Goal: Task Accomplishment & Management: Complete application form

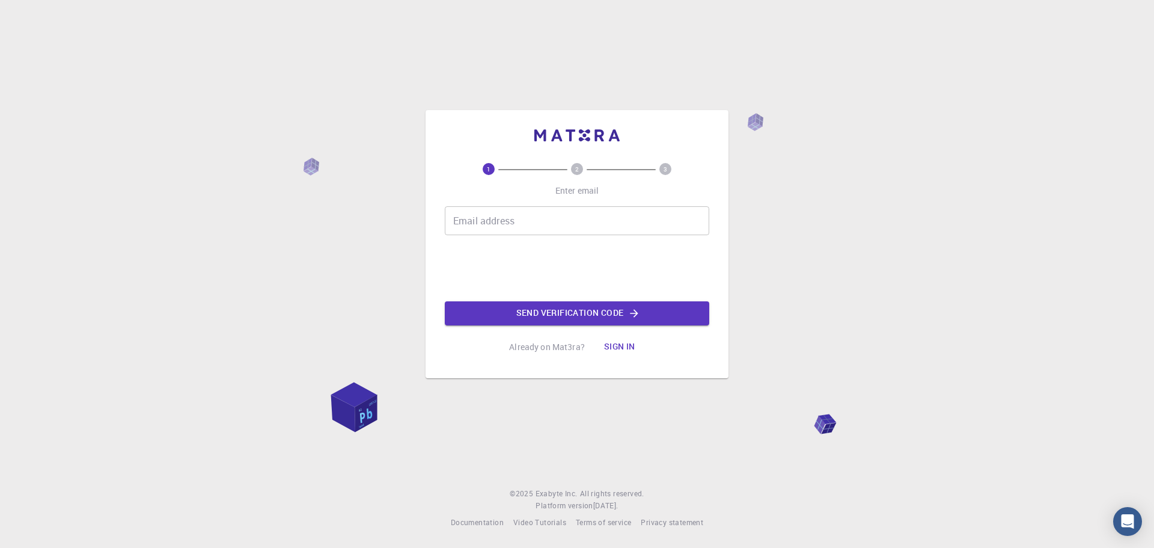
click at [515, 220] on input "Email address" at bounding box center [577, 220] width 265 height 29
click at [581, 203] on div "1 2 3 Enter email Email address Email address Send verification code Already on…" at bounding box center [577, 261] width 265 height 196
click at [580, 224] on input "Email address" at bounding box center [577, 220] width 265 height 29
drag, startPoint x: 625, startPoint y: 221, endPoint x: 648, endPoint y: 207, distance: 26.7
click at [625, 221] on input "Email address" at bounding box center [577, 220] width 265 height 29
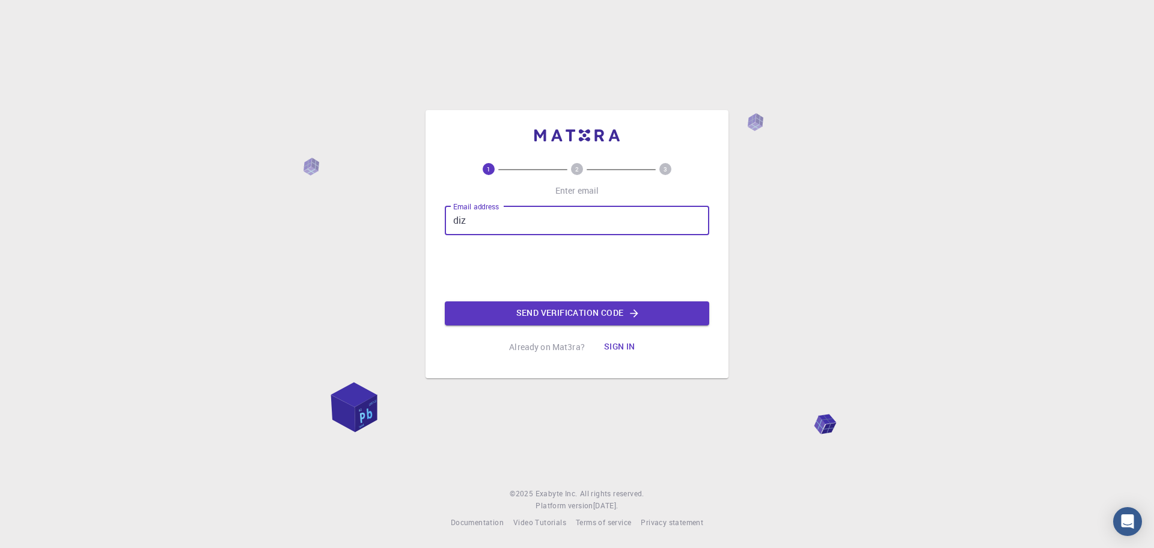
type input "dizziklee@gmail.com"
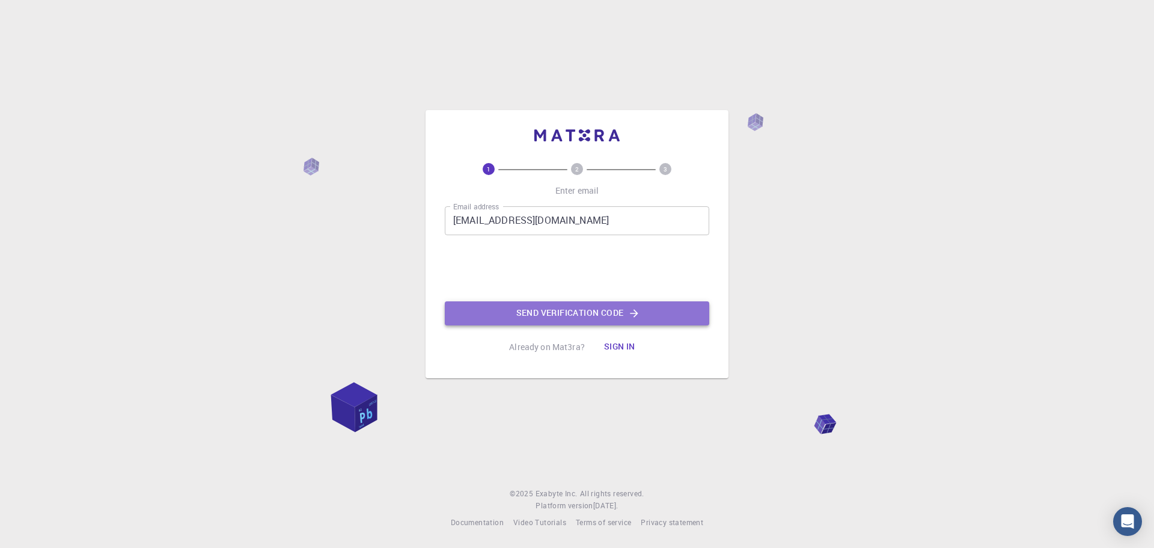
click at [598, 319] on button "Send verification code" at bounding box center [577, 313] width 265 height 24
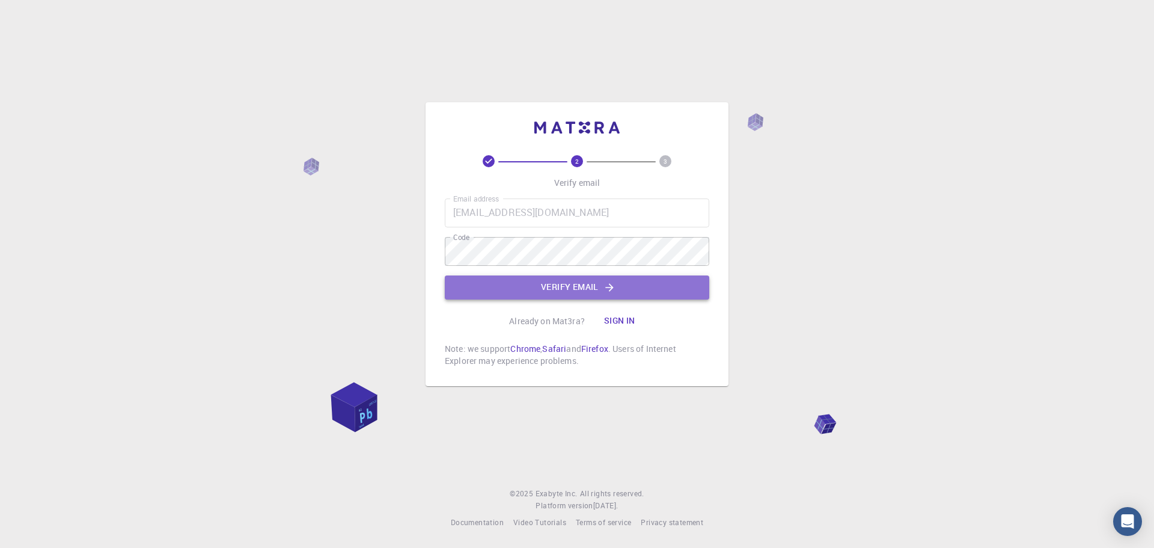
click at [530, 284] on button "Verify email" at bounding box center [577, 287] width 265 height 24
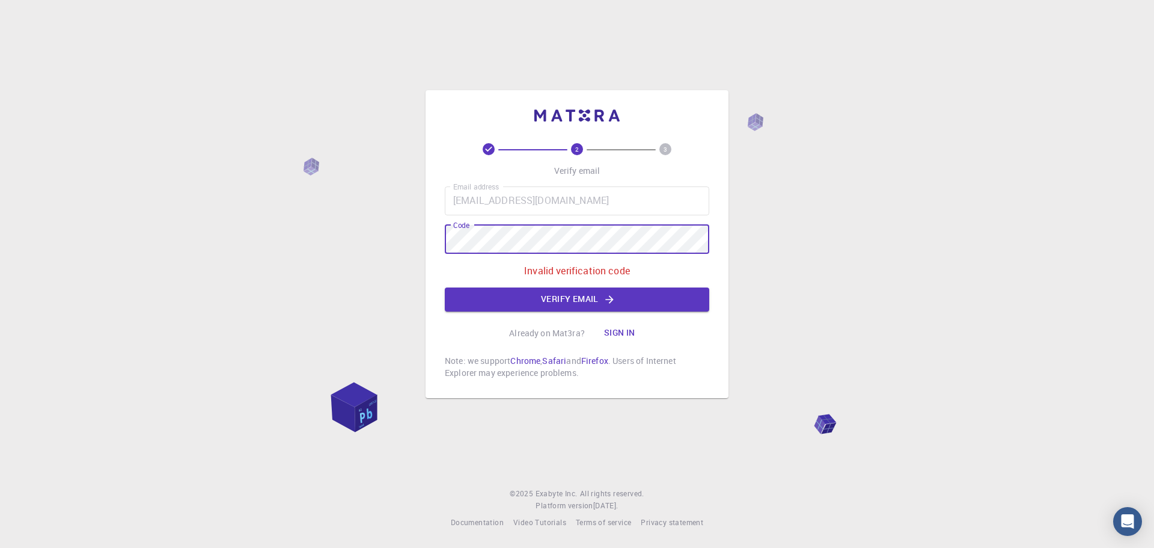
click at [402, 240] on div "2 3 Verify email Email address dizziklee@gmail.com Email address Code Code Inva…" at bounding box center [577, 274] width 1154 height 548
click at [652, 300] on button "Verify email" at bounding box center [577, 299] width 265 height 24
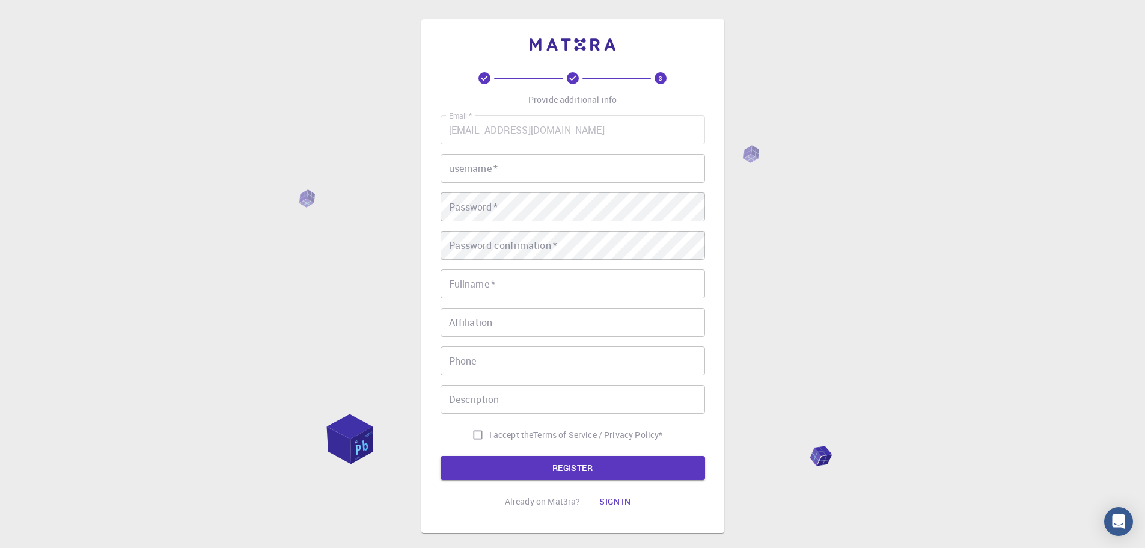
click at [568, 168] on input "username   *" at bounding box center [573, 168] width 265 height 29
type input "sdaasdsda"
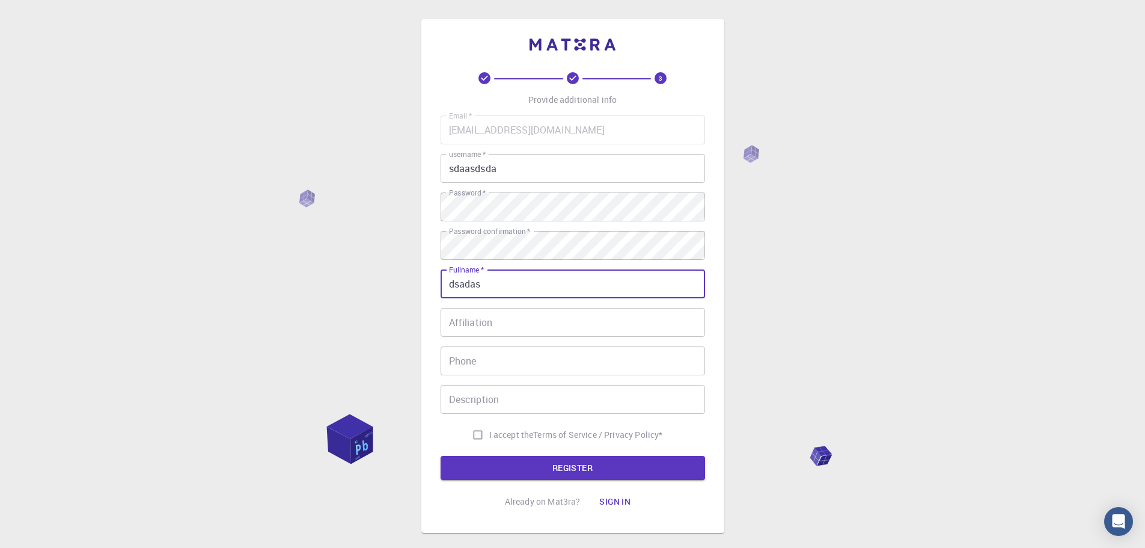
type input "dsadas"
click at [522, 318] on input "Affiliation" at bounding box center [573, 322] width 265 height 29
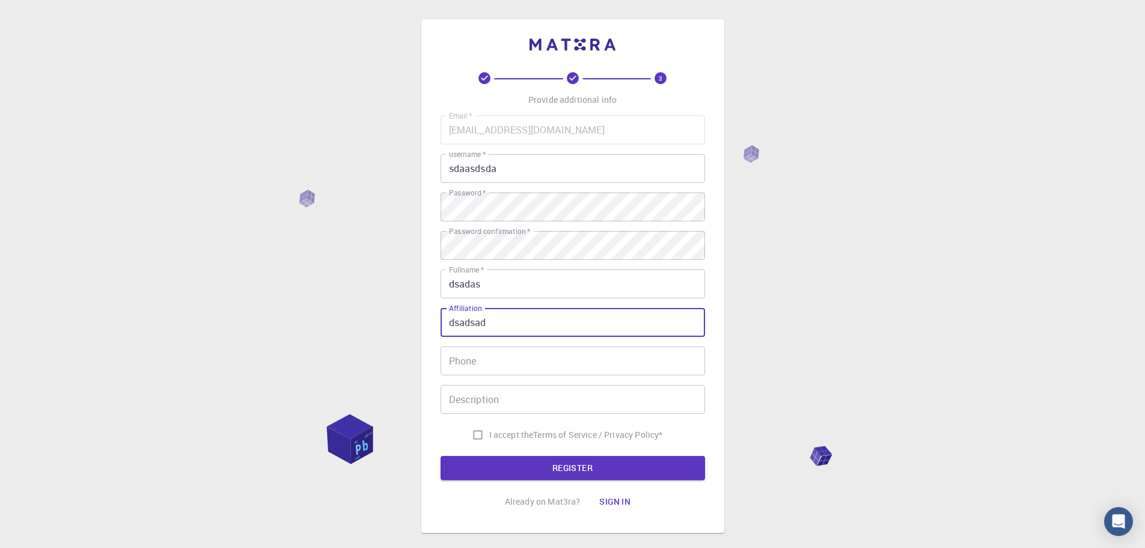
type input "dsadsad"
click at [518, 364] on input "Phone" at bounding box center [573, 360] width 265 height 29
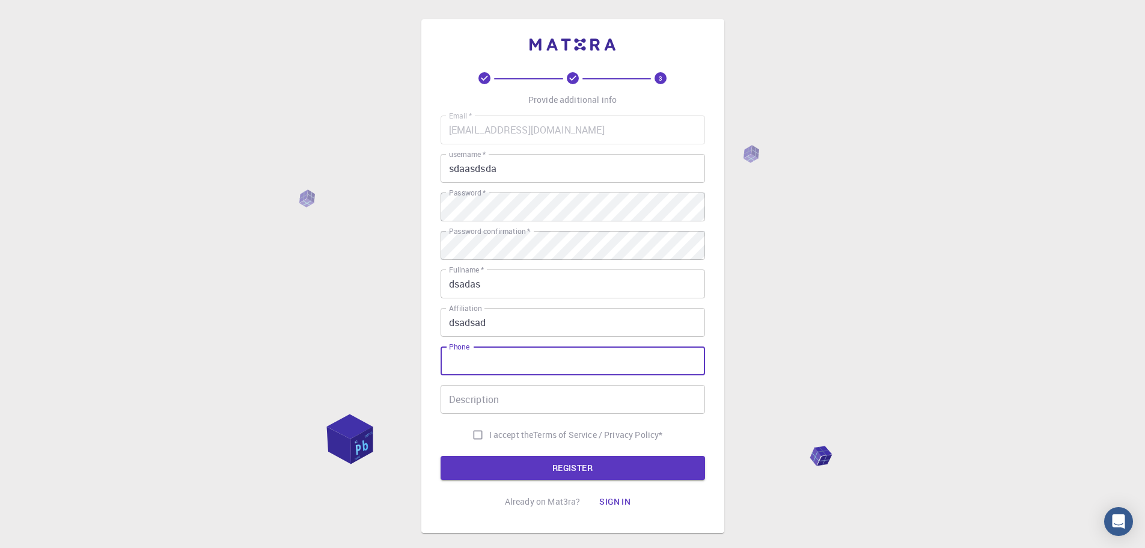
type input "0686305976"
click at [534, 397] on input "Description" at bounding box center [573, 399] width 265 height 29
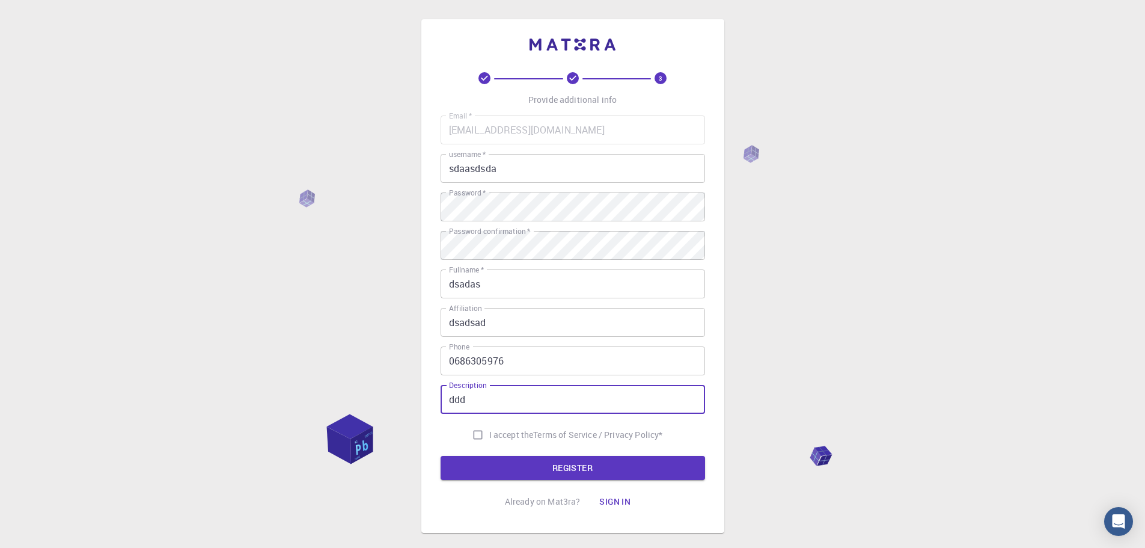
type input "ddd"
click at [482, 435] on input "I accept the Terms of Service / Privacy Policy *" at bounding box center [478, 434] width 23 height 23
checkbox input "true"
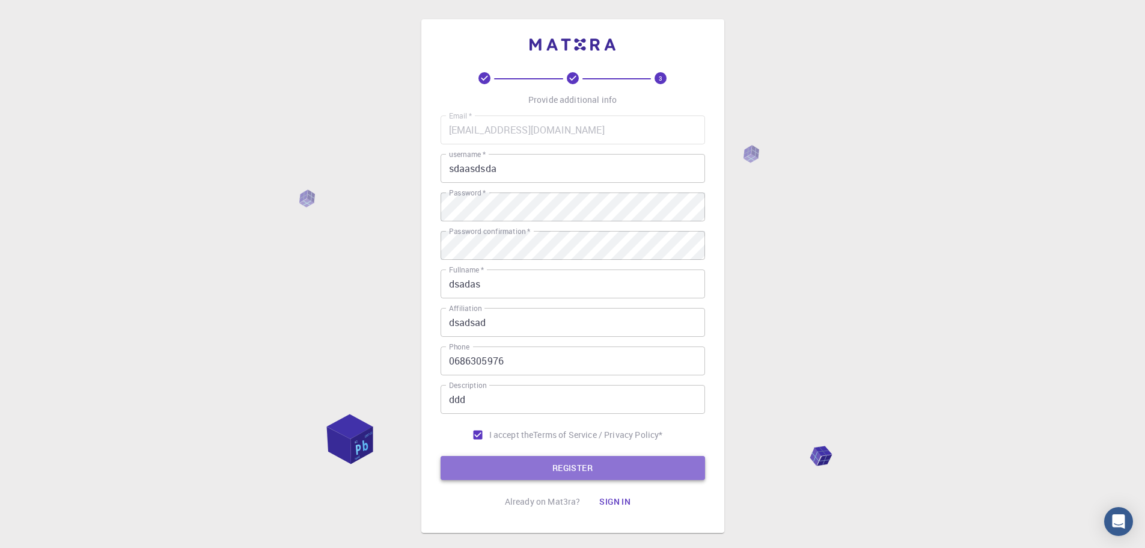
click at [534, 468] on button "REGISTER" at bounding box center [573, 468] width 265 height 24
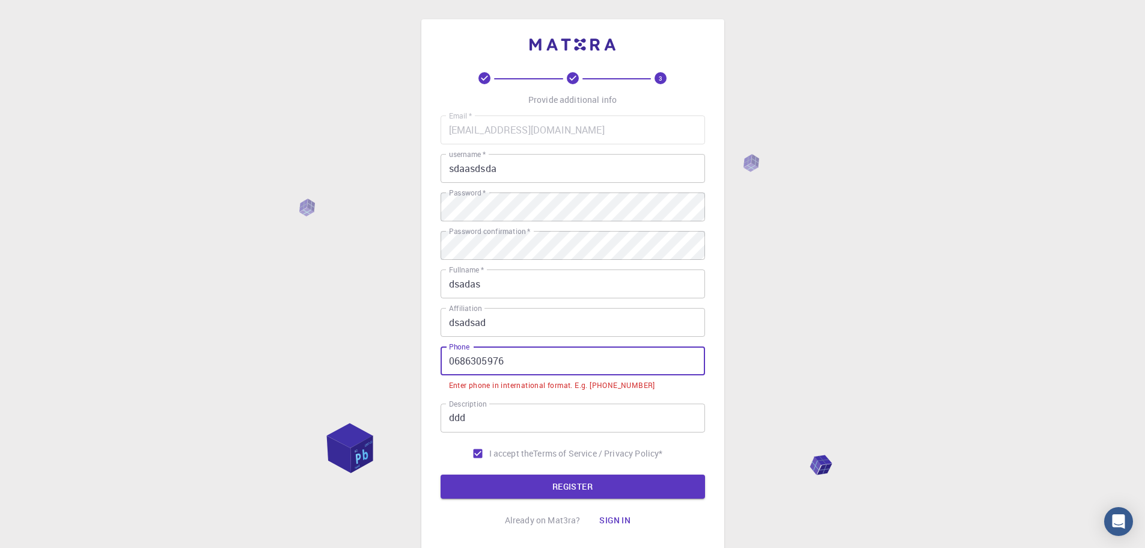
drag, startPoint x: 531, startPoint y: 362, endPoint x: 403, endPoint y: 359, distance: 128.1
click at [403, 359] on div "3 Provide additional info Email   * dizziklee@gmail.com Email   * username   * …" at bounding box center [572, 315] width 1145 height 631
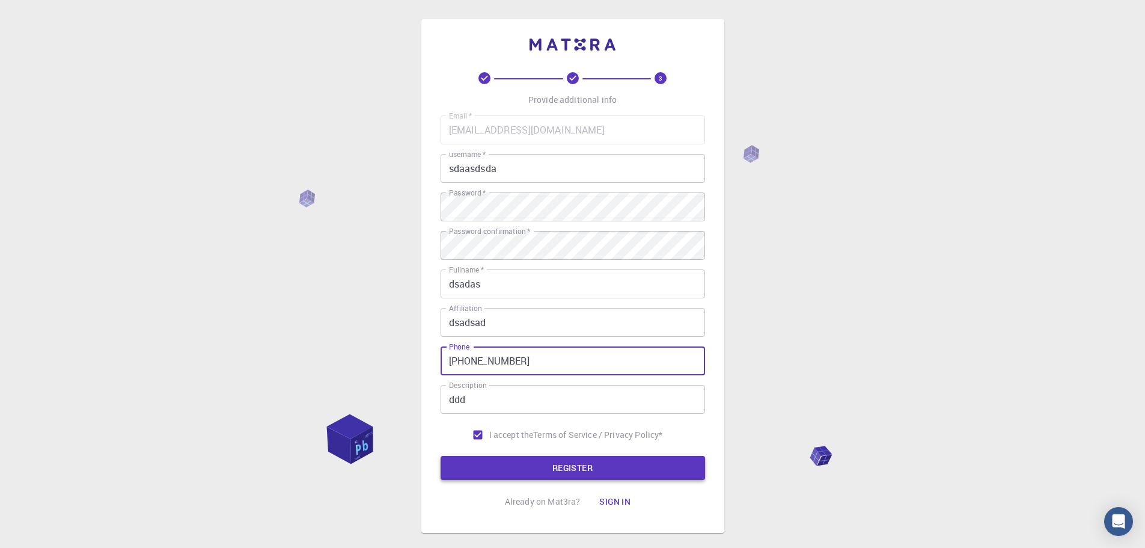
type input "+123234324"
click at [530, 463] on button "REGISTER" at bounding box center [573, 468] width 265 height 24
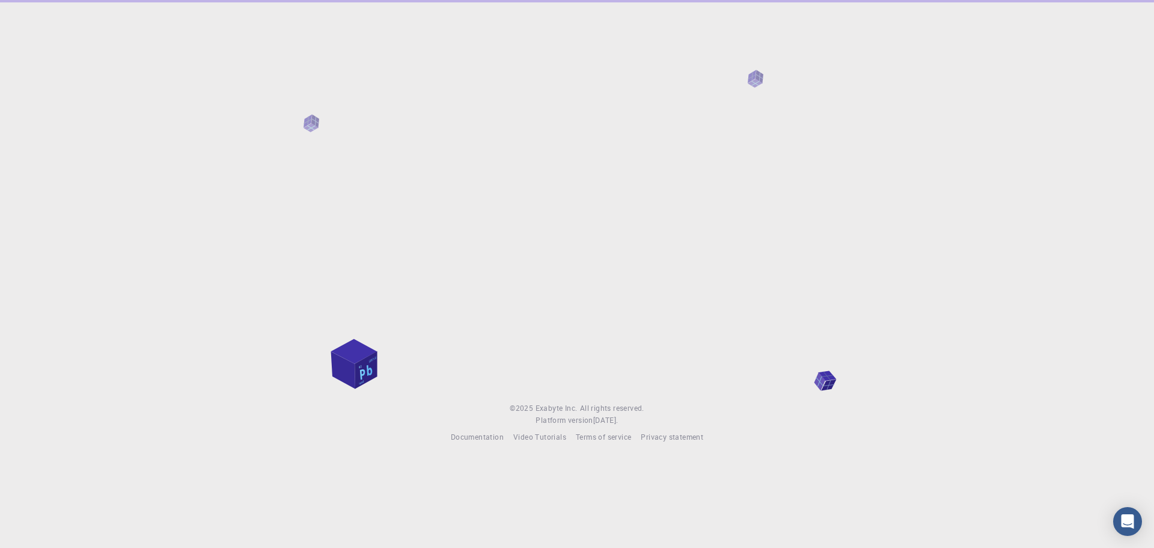
click at [586, 467] on body "© 2025 Exabyte Inc. All rights reserved. Platform version 2025.7.24 . Documenta…" at bounding box center [577, 274] width 1154 height 548
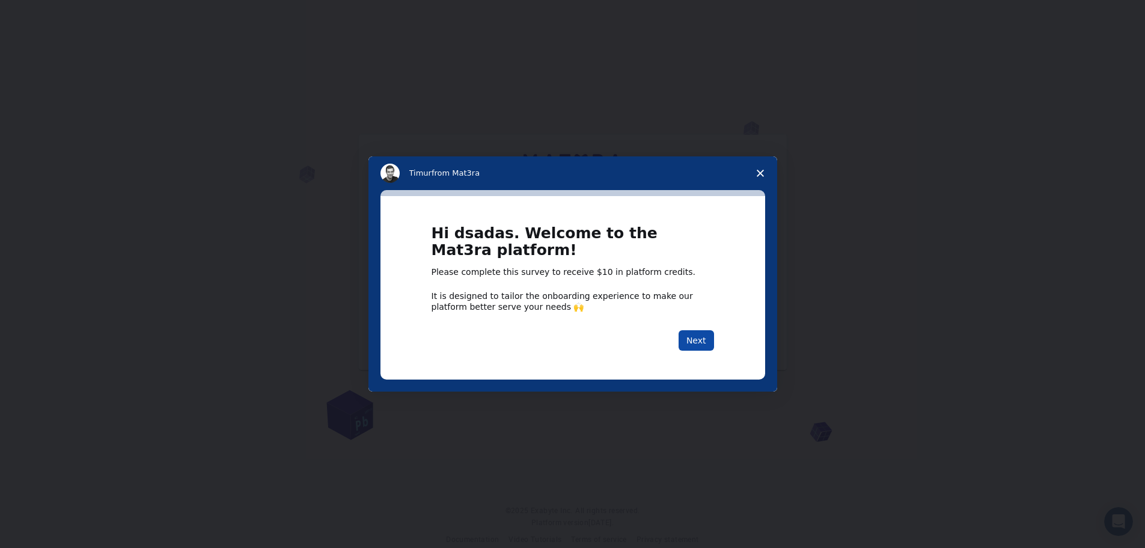
click at [698, 339] on button "Next" at bounding box center [696, 340] width 35 height 20
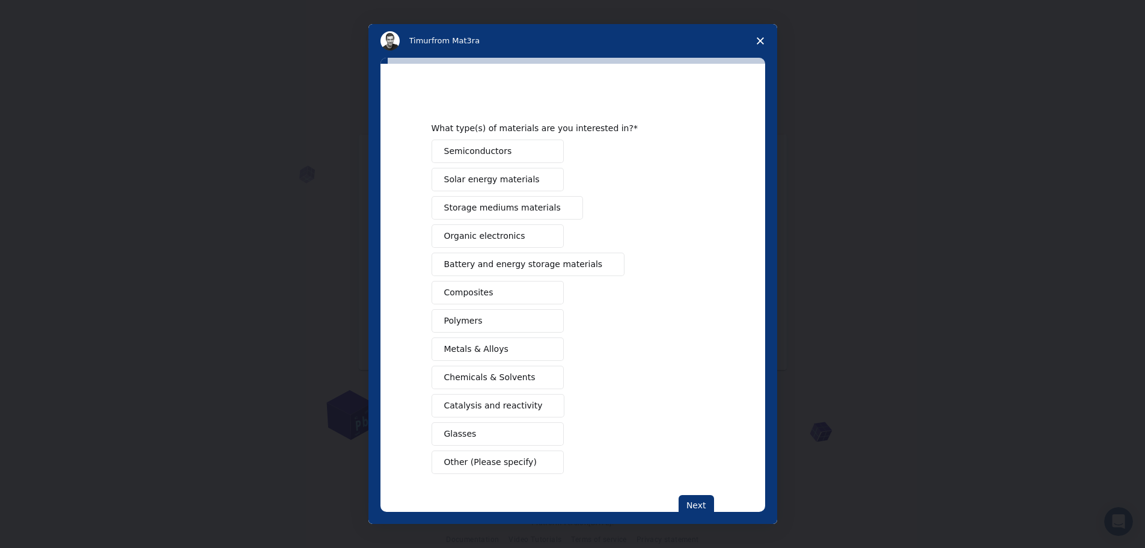
click at [761, 44] on span "Close survey" at bounding box center [761, 41] width 34 height 34
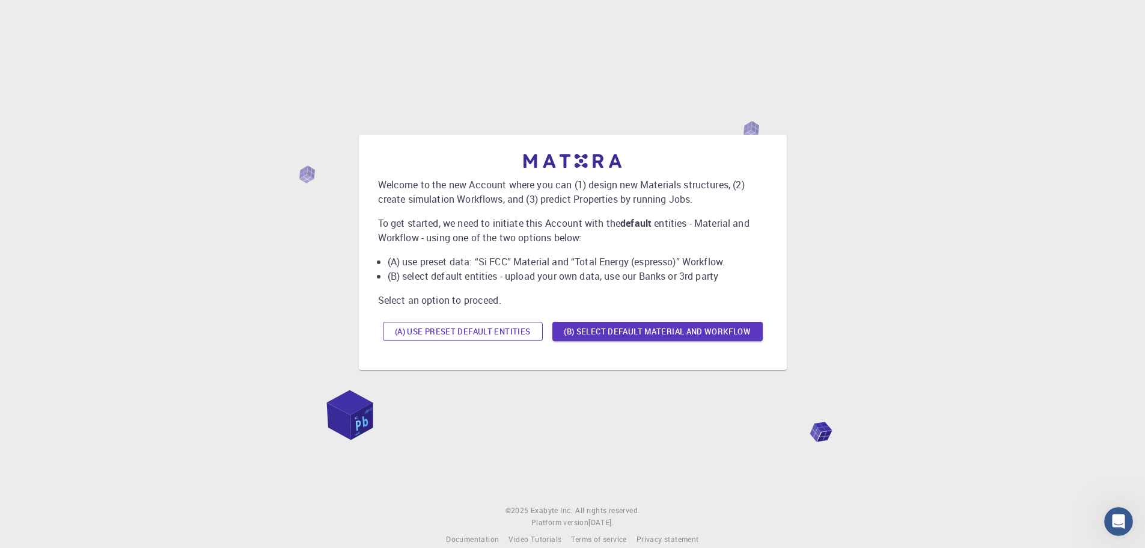
click at [506, 329] on button "(A) Use preset default entities" at bounding box center [463, 331] width 160 height 19
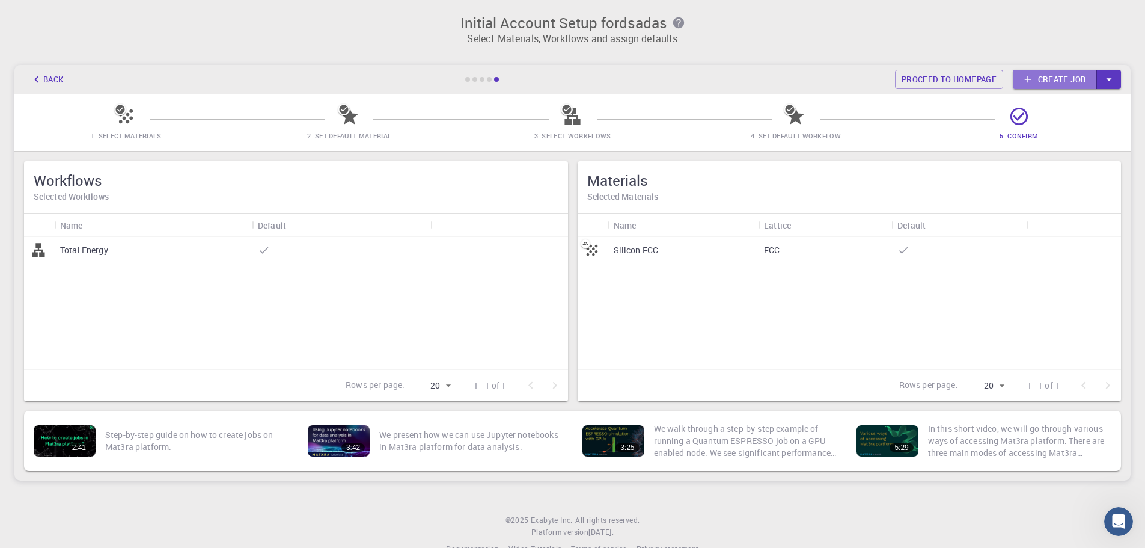
click at [1039, 83] on link "Create job" at bounding box center [1055, 79] width 84 height 19
